Goal: Task Accomplishment & Management: Complete application form

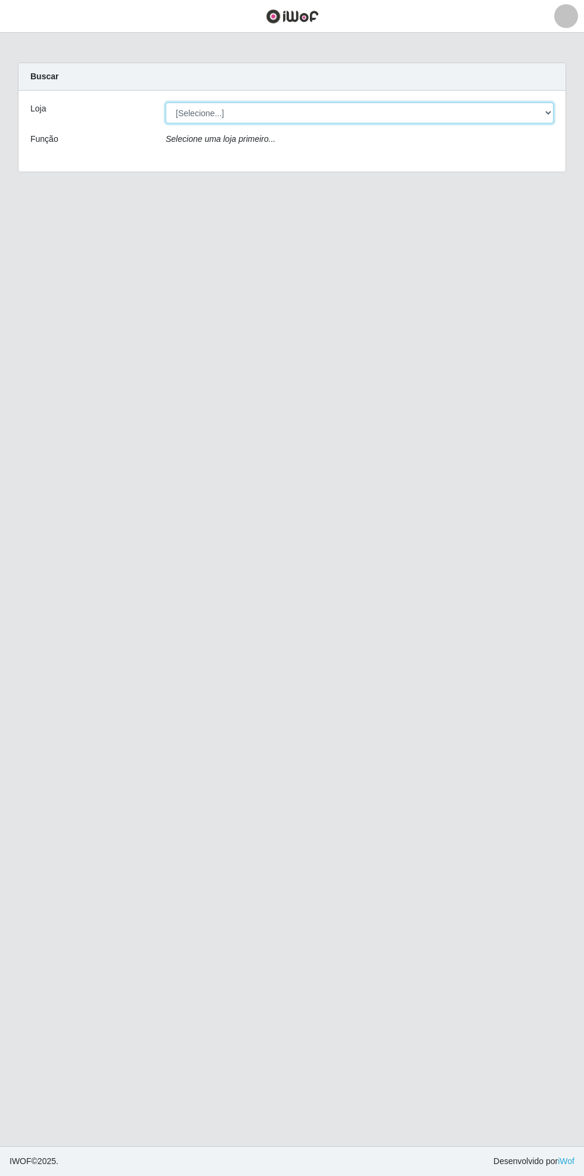
click at [544, 110] on select "[Selecione...] Bemais Supermercados - [GEOGRAPHIC_DATA]" at bounding box center [360, 112] width 388 height 21
select select "250"
click at [166, 102] on select "[Selecione...] Bemais Supermercados - [GEOGRAPHIC_DATA]" at bounding box center [360, 112] width 388 height 21
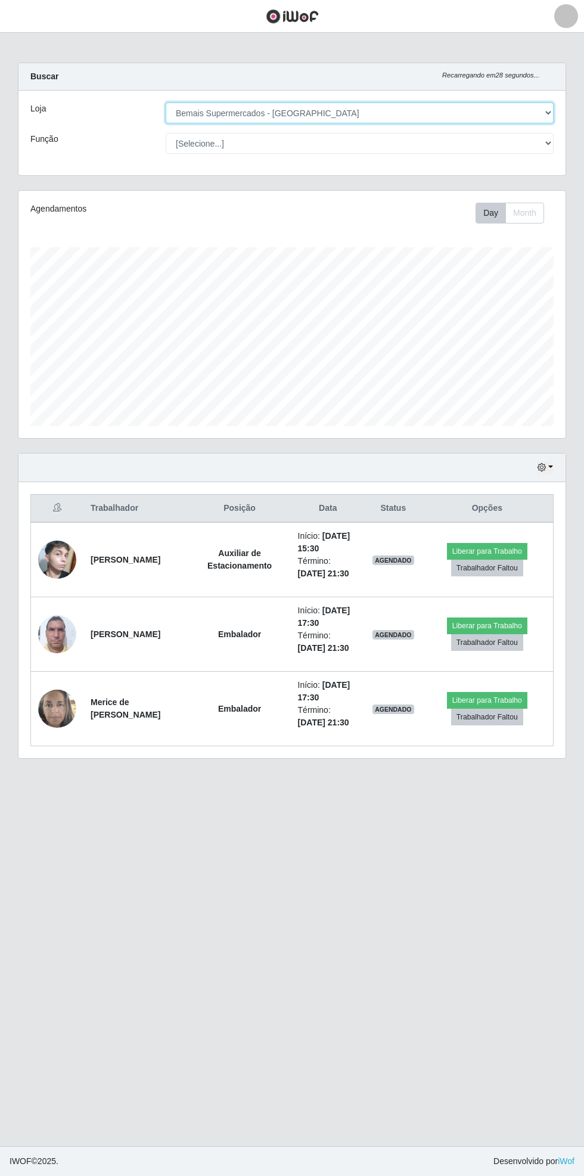
scroll to position [247, 547]
click at [67, 566] on img at bounding box center [57, 559] width 38 height 63
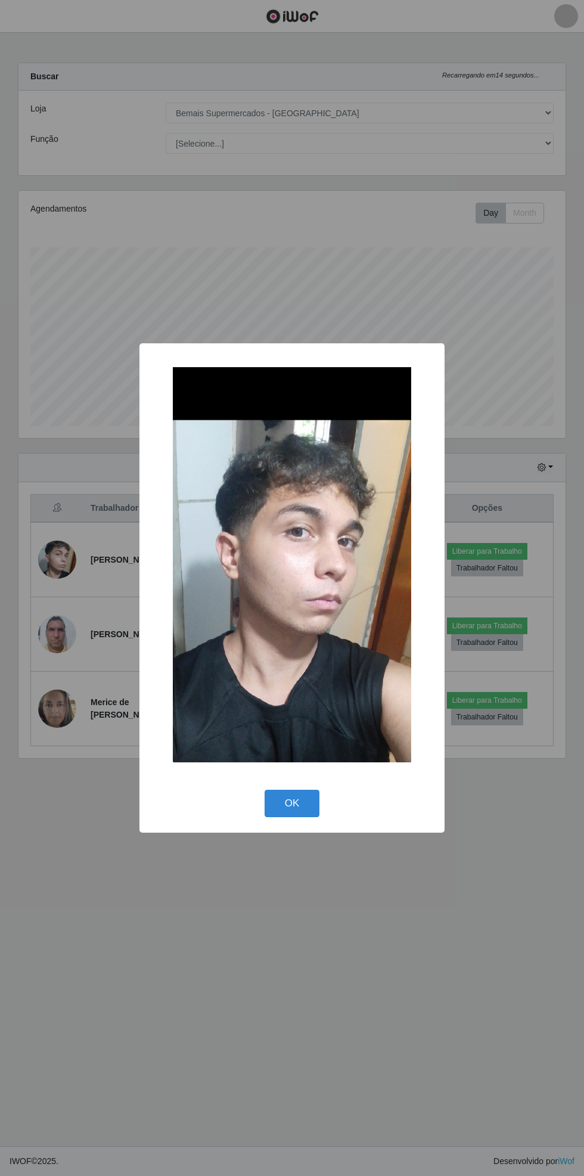
click at [298, 789] on button "OK" at bounding box center [292, 803] width 55 height 28
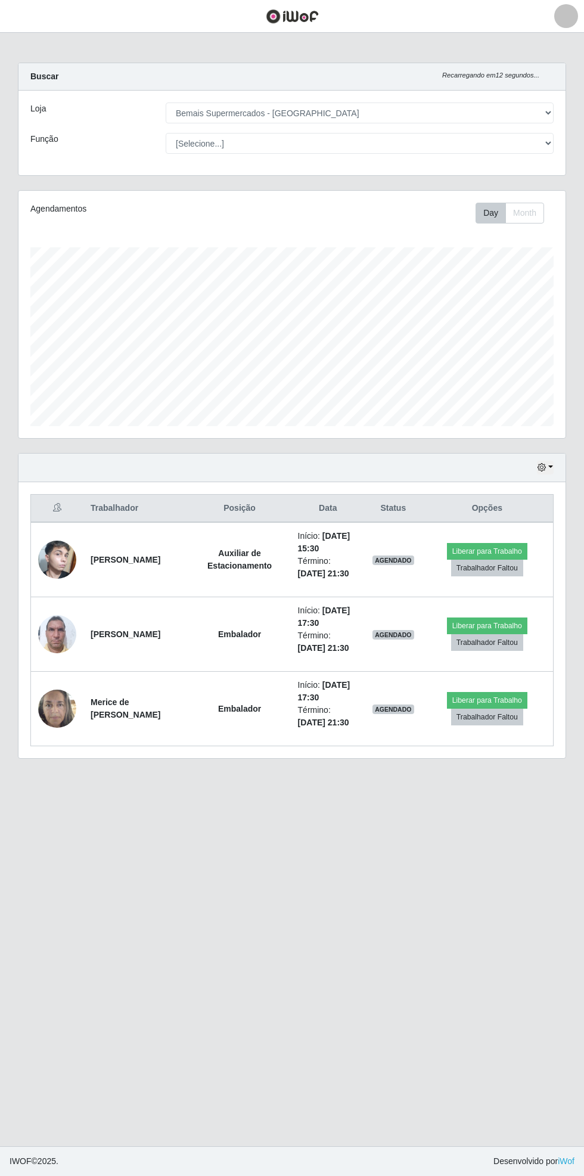
click at [49, 24] on header "Perfil Alterar Senha Sair" at bounding box center [292, 16] width 584 height 33
click at [43, 26] on header "Perfil Alterar Senha Sair" at bounding box center [292, 16] width 584 height 33
click at [28, 19] on button "button" at bounding box center [15, 17] width 30 height 20
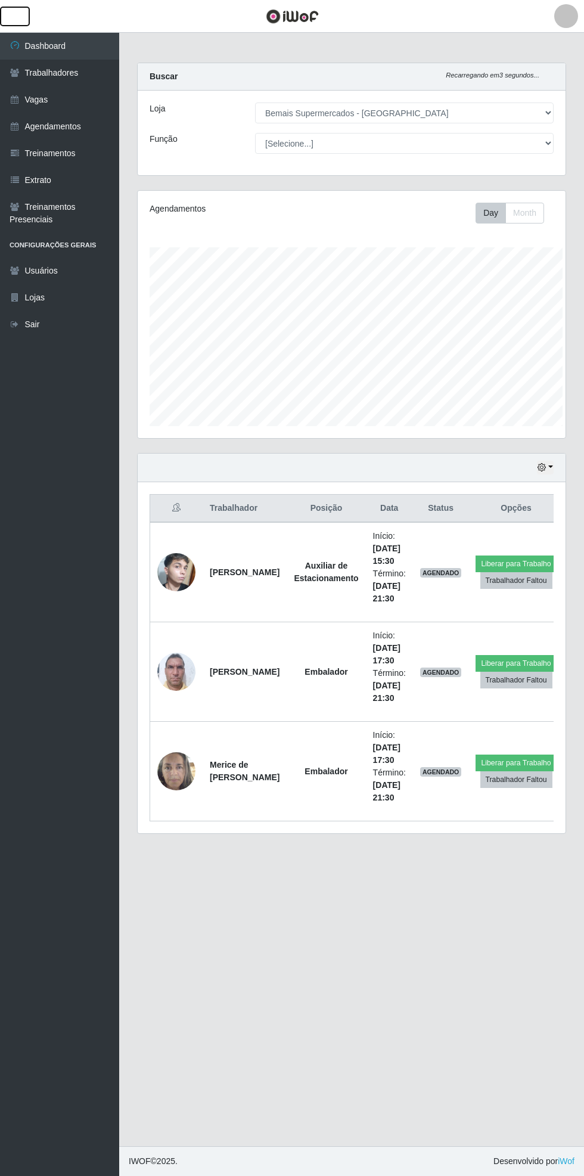
scroll to position [595583, 595402]
click at [89, 126] on link "Agendamentos" at bounding box center [59, 126] width 119 height 27
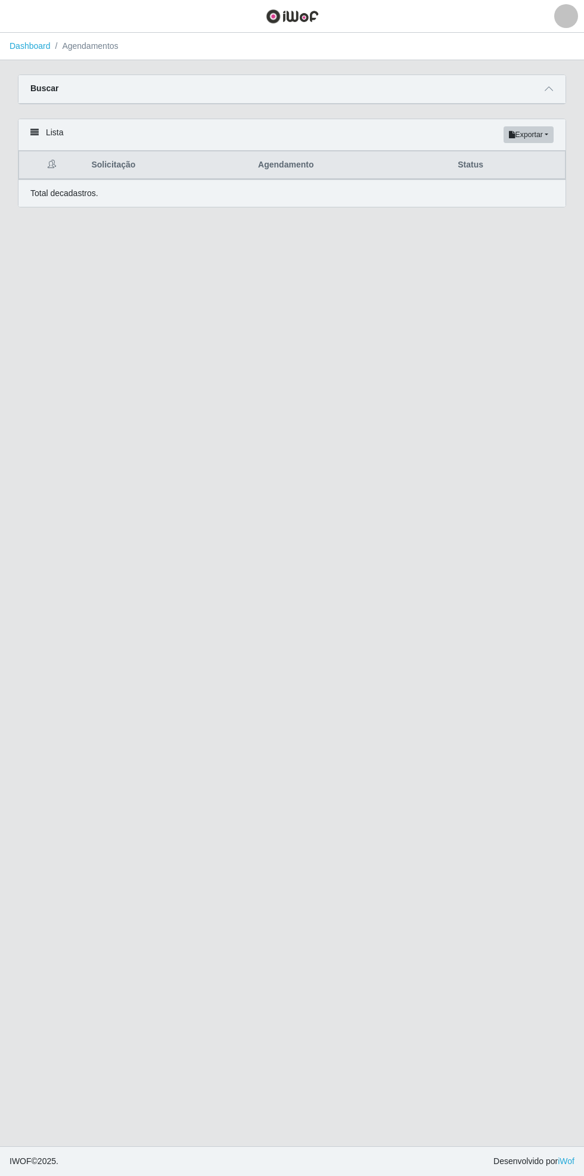
click at [549, 88] on icon at bounding box center [549, 89] width 8 height 8
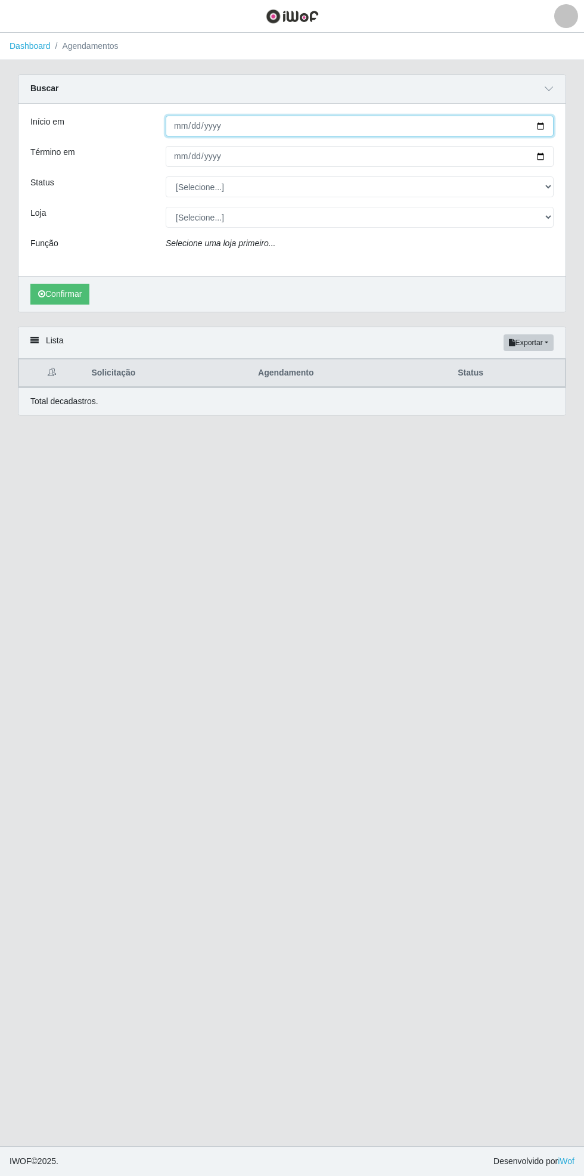
click at [549, 127] on input "Início em" at bounding box center [360, 126] width 388 height 21
type input "[DATE]"
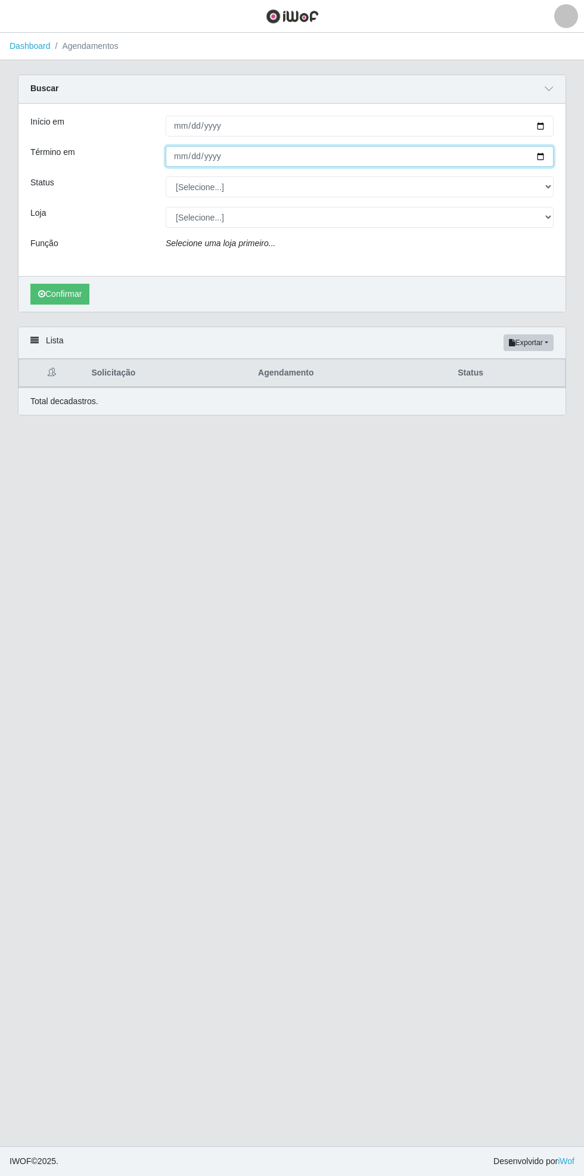
click at [552, 158] on input "Término em" at bounding box center [360, 156] width 388 height 21
type input "[DATE]"
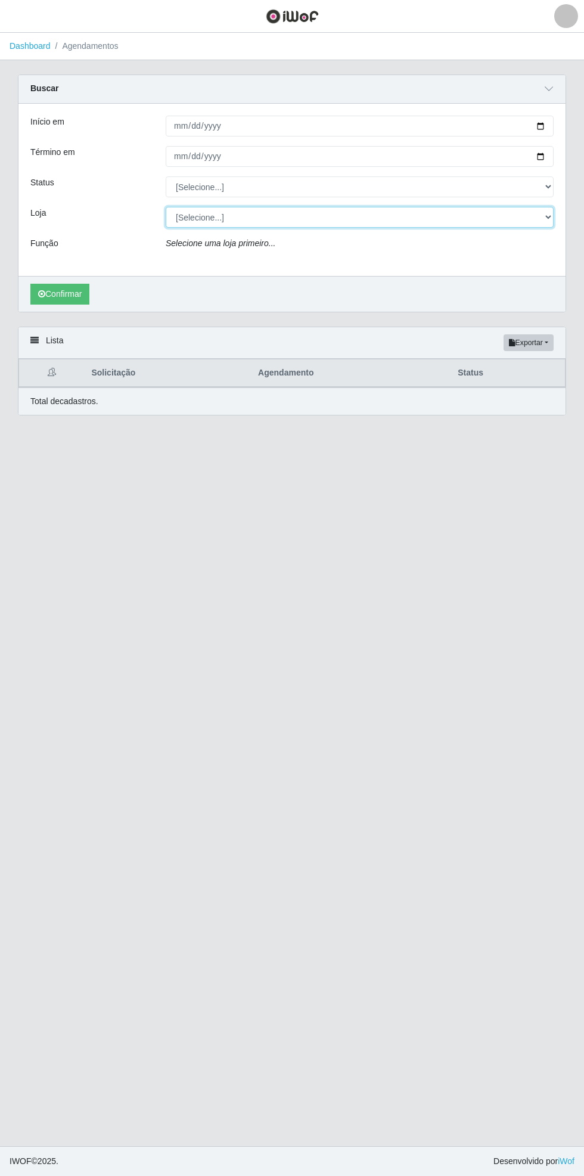
click at [551, 218] on select "[Selecione...] Bemais Supermercados - [GEOGRAPHIC_DATA]" at bounding box center [360, 217] width 388 height 21
select select "250"
click at [166, 207] on select "[Selecione...] Bemais Supermercados - [GEOGRAPHIC_DATA]" at bounding box center [360, 217] width 388 height 21
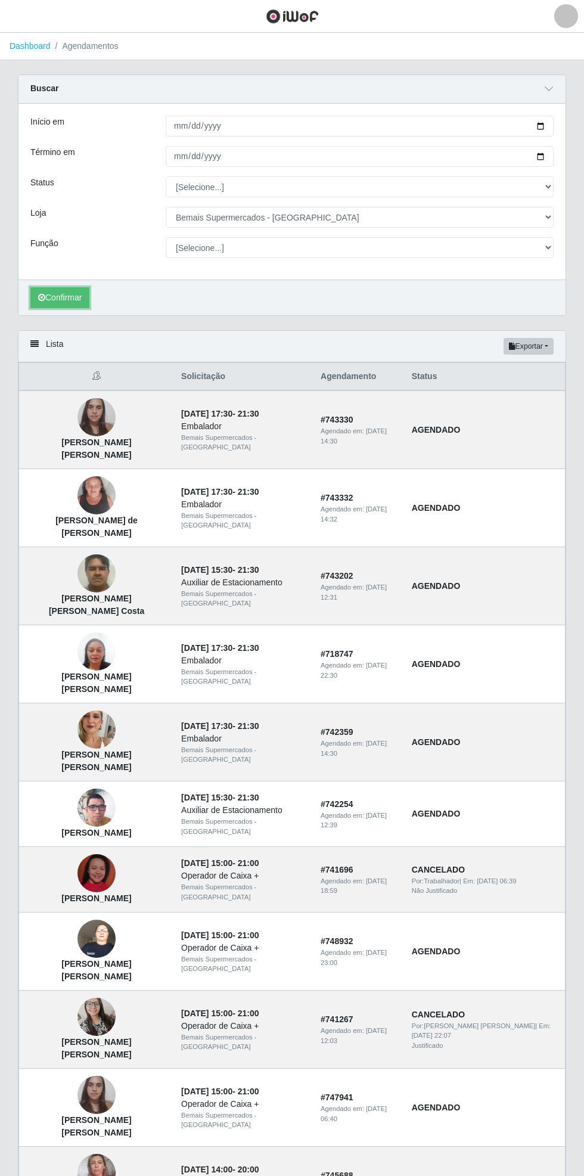
click at [55, 300] on button "Confirmar" at bounding box center [59, 297] width 59 height 21
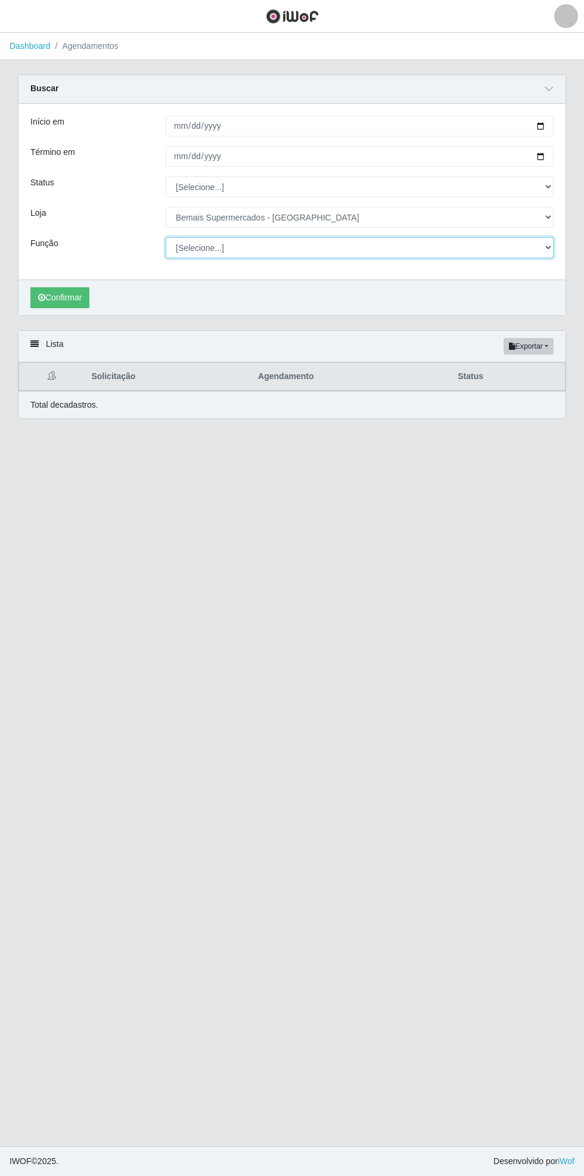
click at [550, 248] on select "[Selecione...] ASG ASG + ASG ++ Auxiliar de Estacionamento Auxiliar de Estacion…" at bounding box center [360, 247] width 388 height 21
select select "4"
click at [166, 237] on select "[Selecione...] ASG ASG + ASG ++ Auxiliar de Estacionamento Auxiliar de Estacion…" at bounding box center [360, 247] width 388 height 21
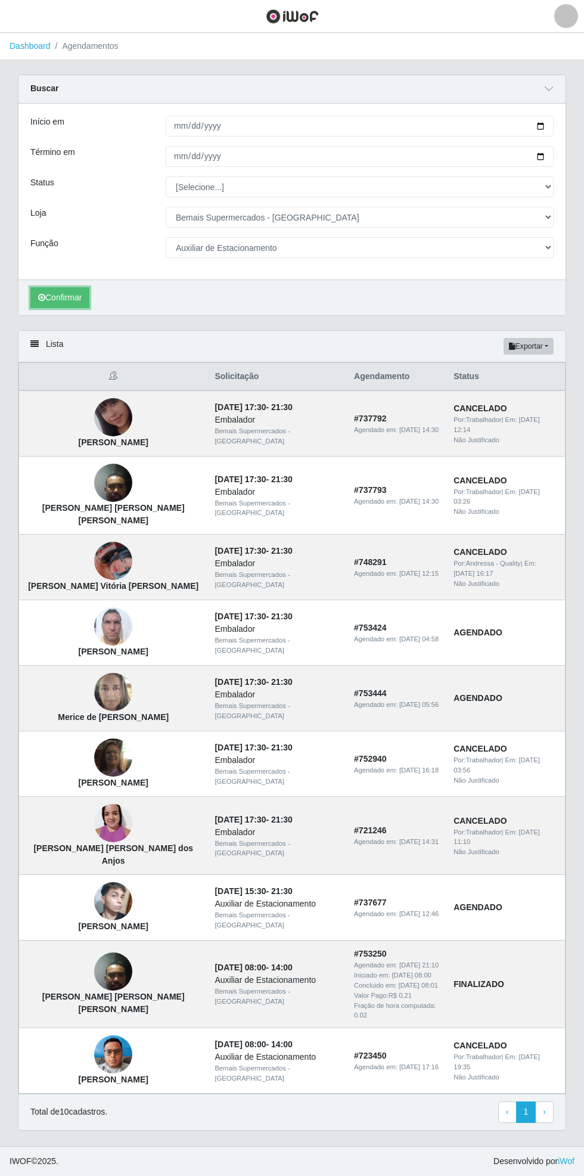
click at [64, 300] on button "Confirmar" at bounding box center [59, 297] width 59 height 21
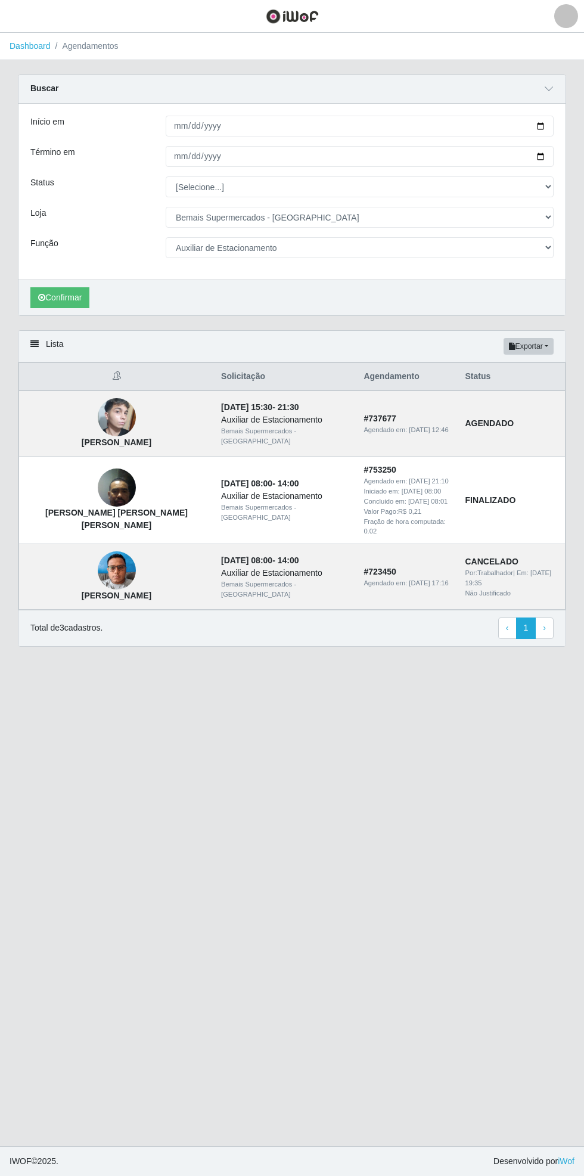
click at [103, 488] on img at bounding box center [117, 487] width 38 height 51
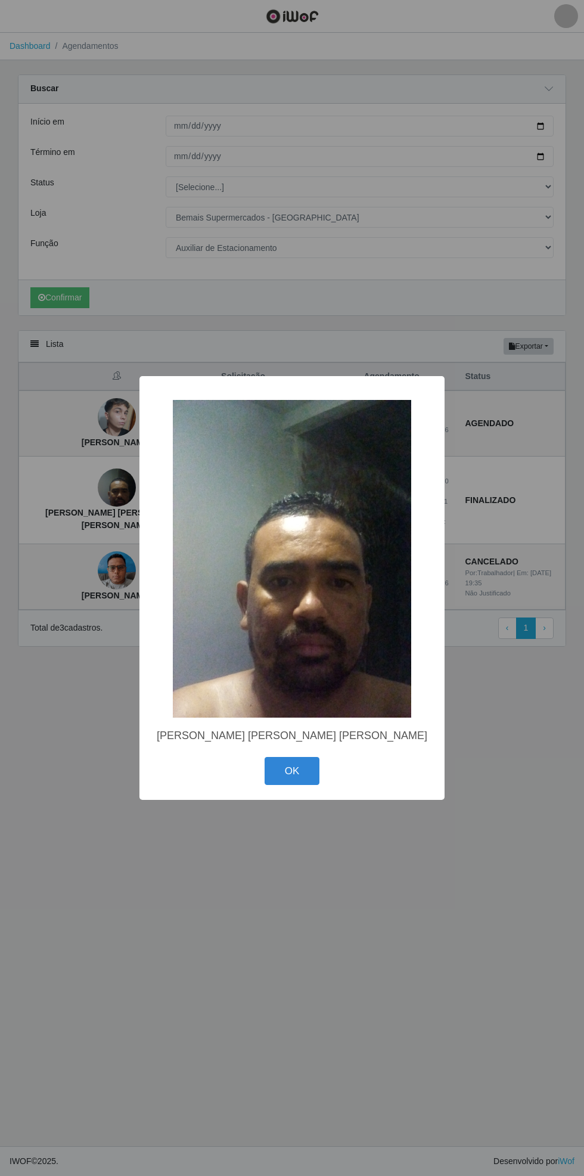
click at [298, 772] on button "OK" at bounding box center [292, 771] width 55 height 28
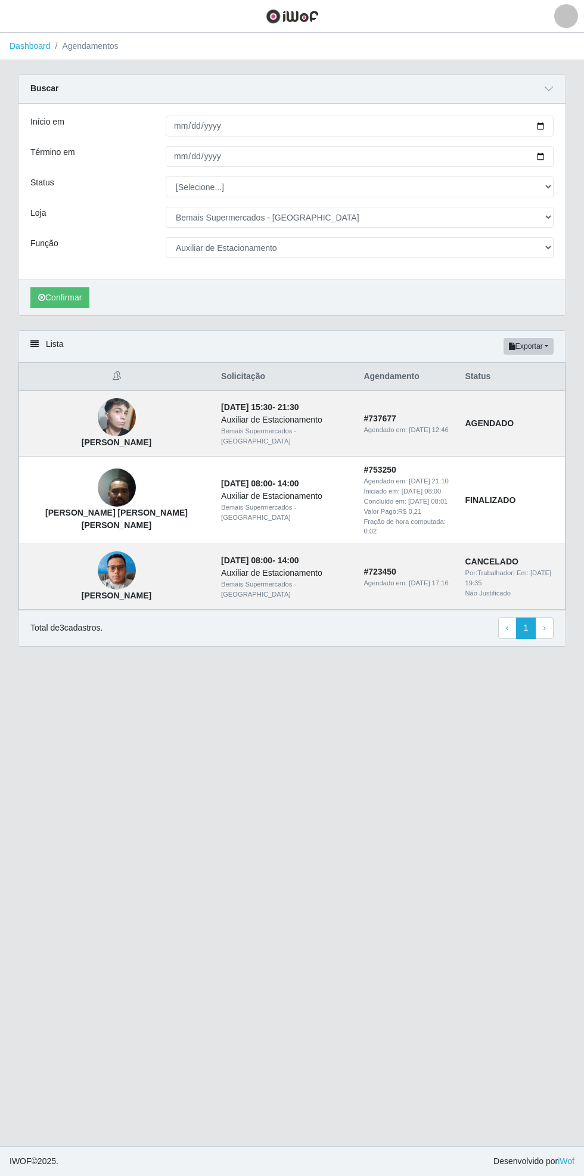
click at [98, 493] on img at bounding box center [117, 487] width 38 height 51
